Goal: Task Accomplishment & Management: Use online tool/utility

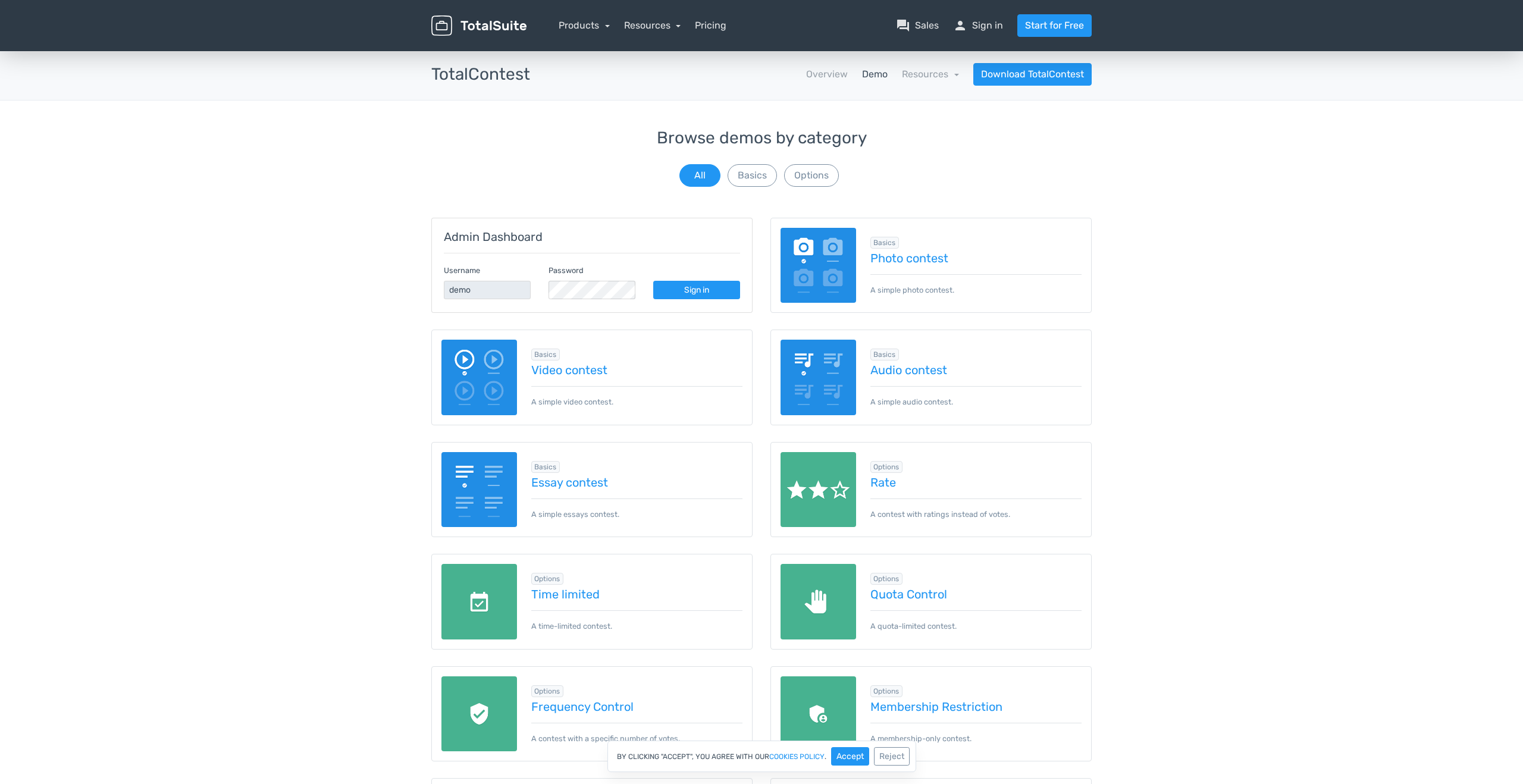
click at [851, 261] on img at bounding box center [818, 266] width 76 height 76
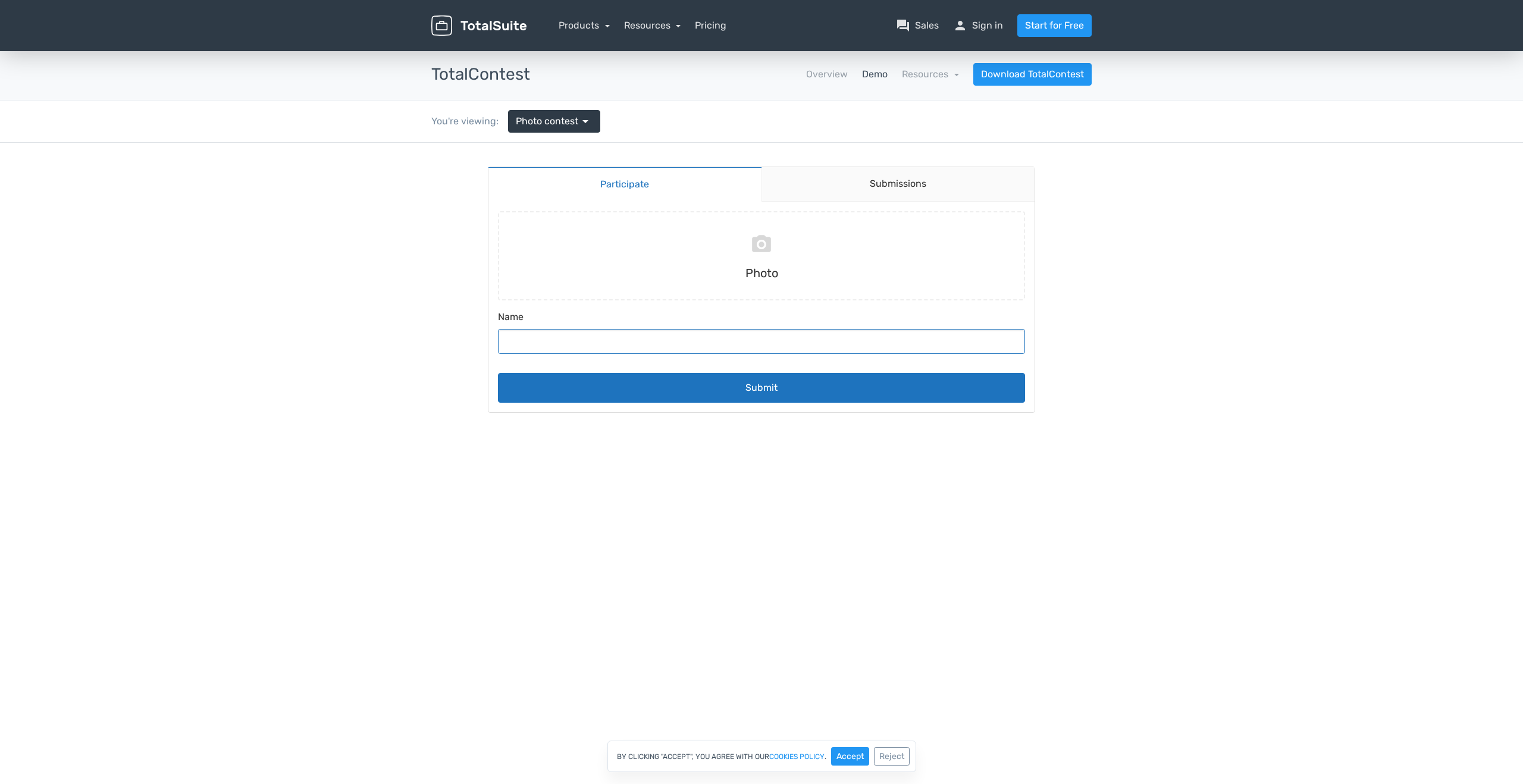
click at [735, 343] on input "Name" at bounding box center [762, 342] width 527 height 25
click at [889, 180] on link "Submissions" at bounding box center [898, 185] width 274 height 35
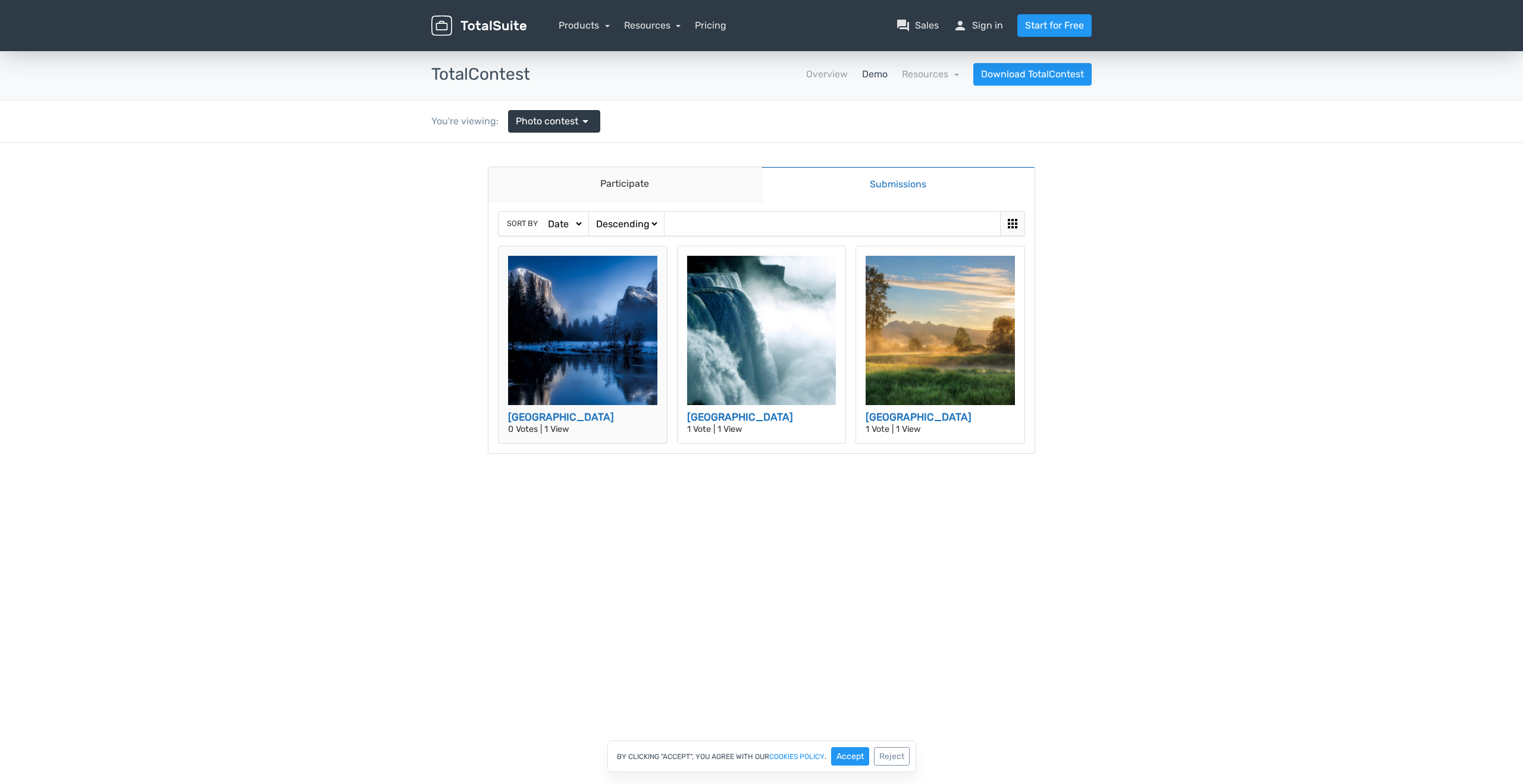
click at [611, 331] on img at bounding box center [582, 330] width 149 height 149
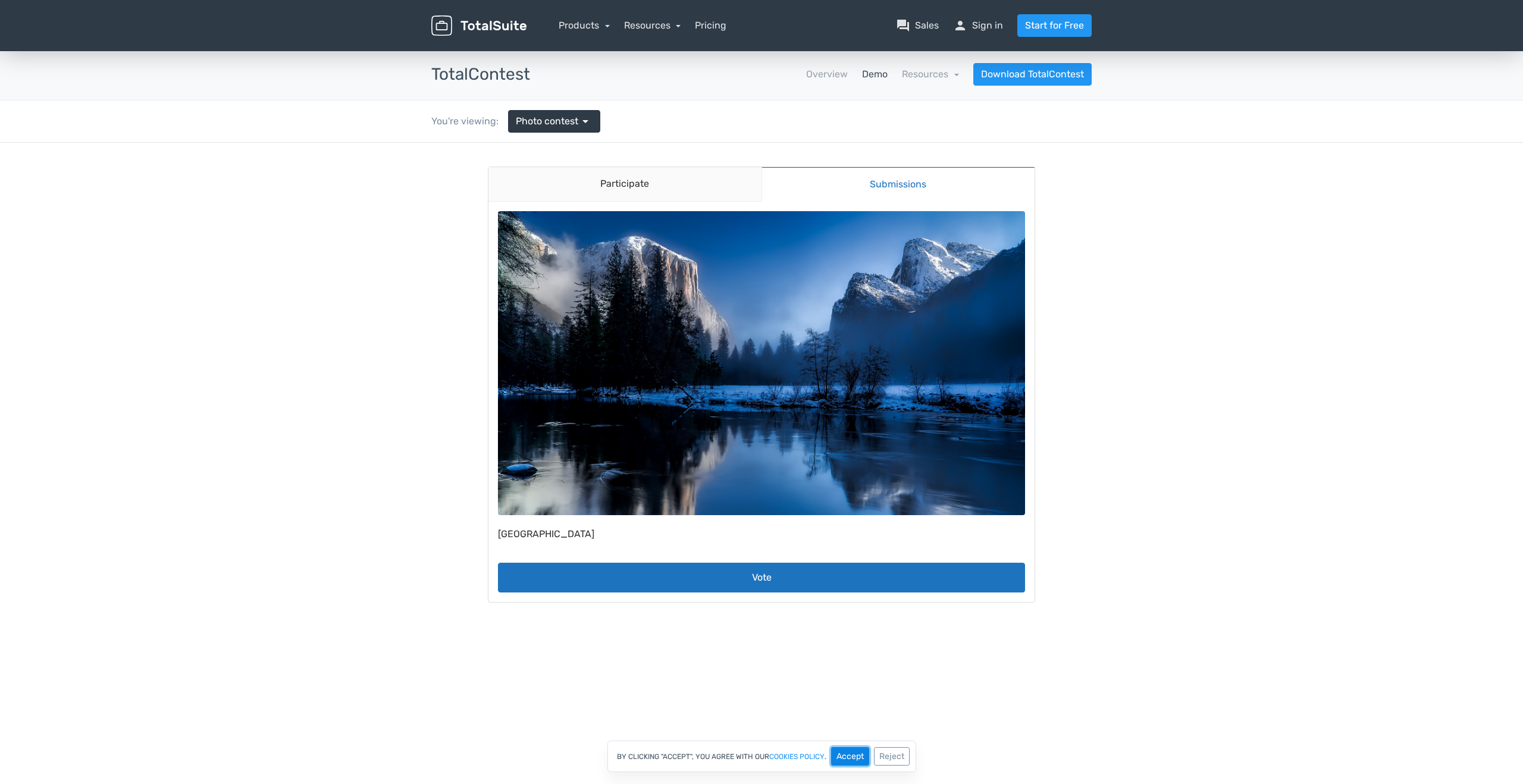
click at [848, 758] on button "Accept" at bounding box center [850, 756] width 38 height 18
